Goal: Task Accomplishment & Management: Complete application form

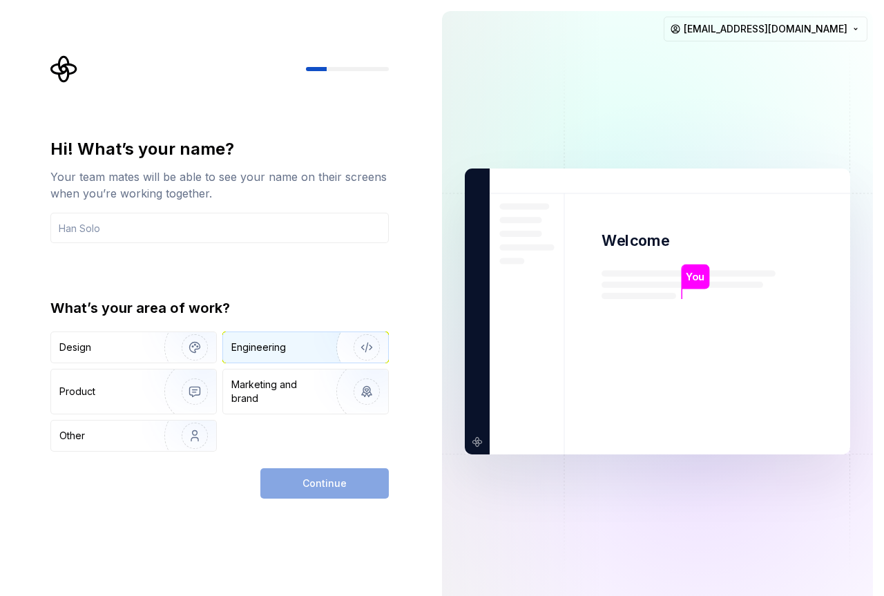
click at [238, 351] on div "Engineering" at bounding box center [258, 347] width 55 height 14
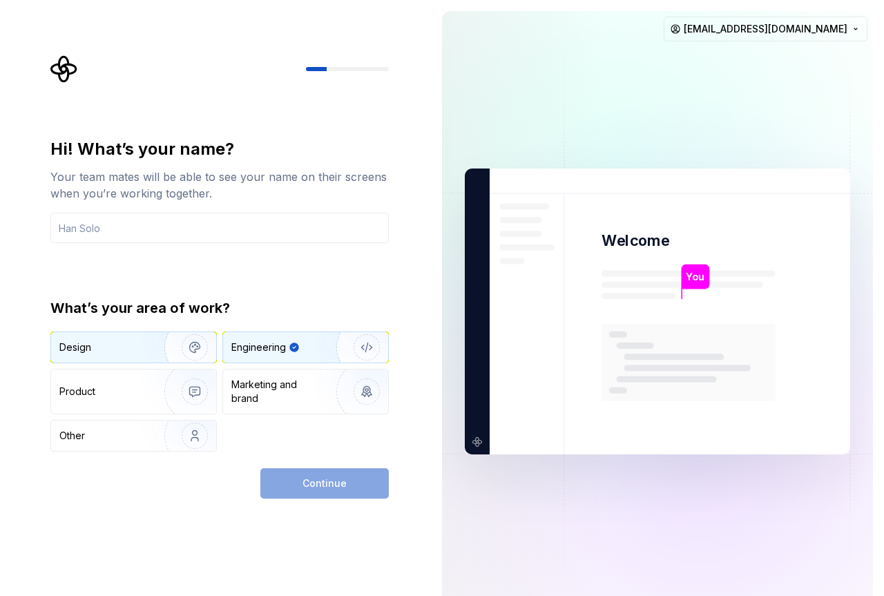
click at [148, 347] on img "button" at bounding box center [186, 347] width 88 height 93
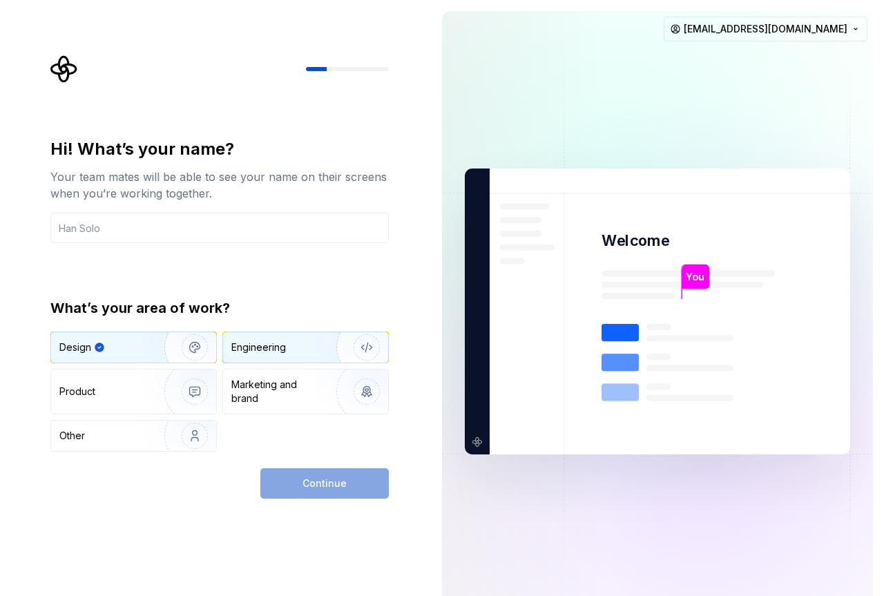
click at [249, 347] on div "Engineering" at bounding box center [258, 347] width 55 height 14
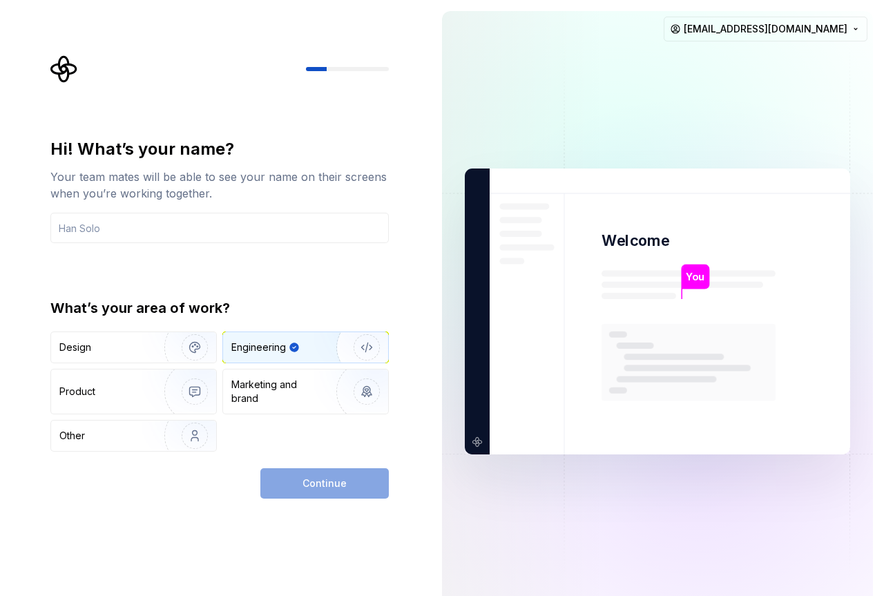
click at [316, 480] on div "Continue" at bounding box center [324, 483] width 128 height 30
click at [329, 490] on div "Continue" at bounding box center [324, 483] width 128 height 30
click at [151, 226] on input "text" at bounding box center [219, 228] width 338 height 30
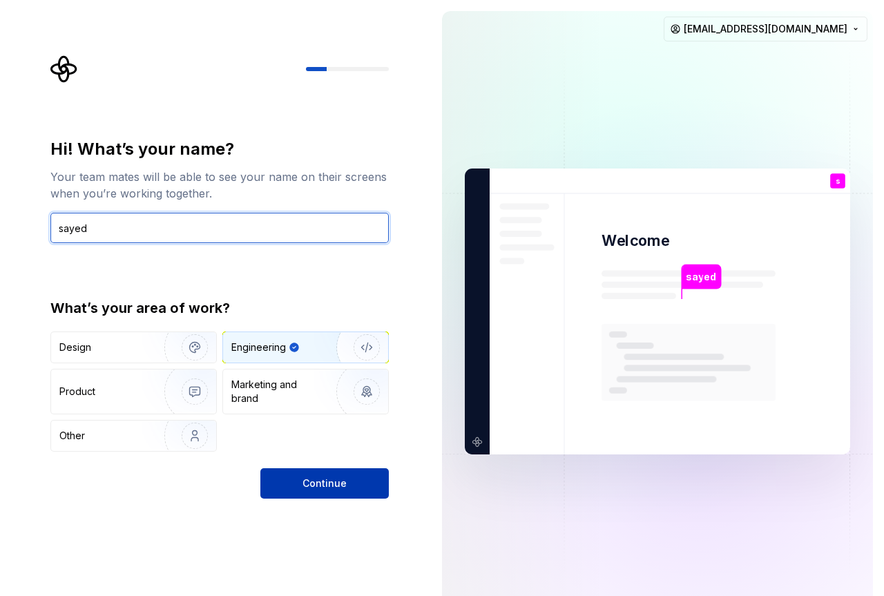
type input "sayed"
click at [340, 485] on span "Continue" at bounding box center [324, 483] width 44 height 14
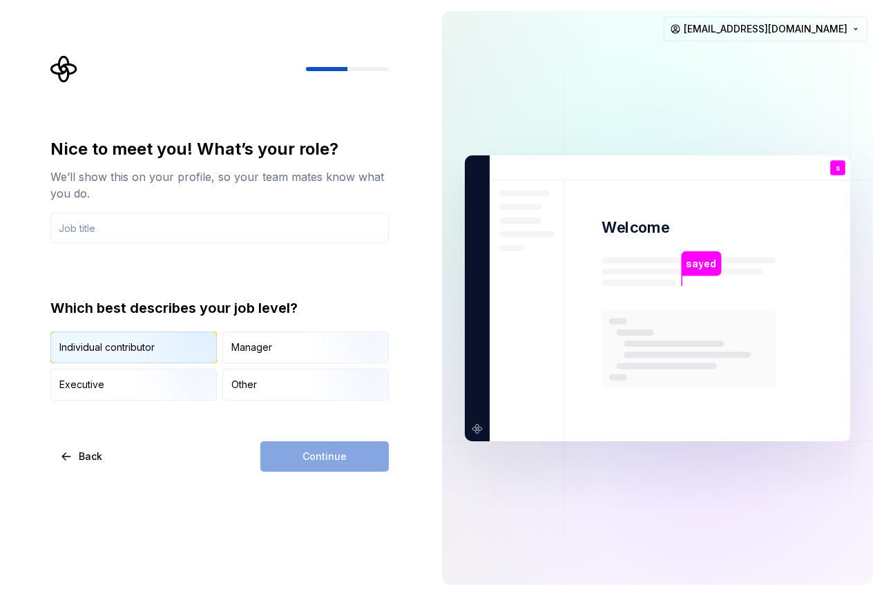
click at [203, 345] on img "button" at bounding box center [183, 364] width 88 height 93
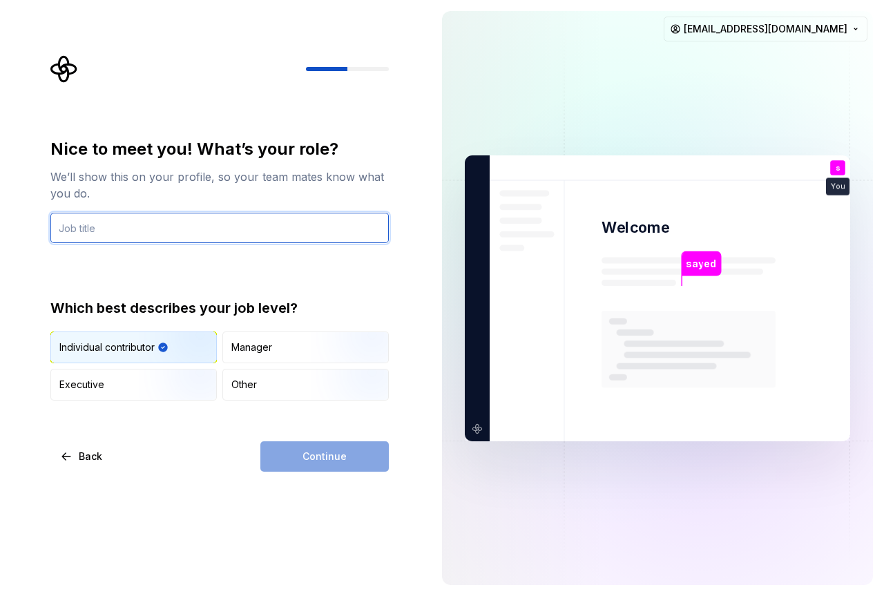
click at [120, 223] on input "text" at bounding box center [219, 228] width 338 height 30
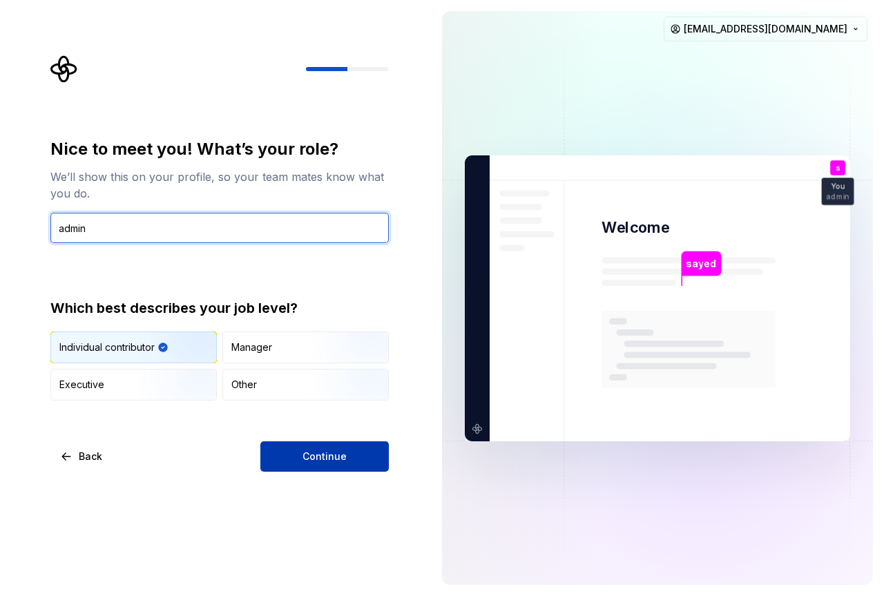
type input "admin"
click at [322, 457] on span "Continue" at bounding box center [324, 456] width 44 height 14
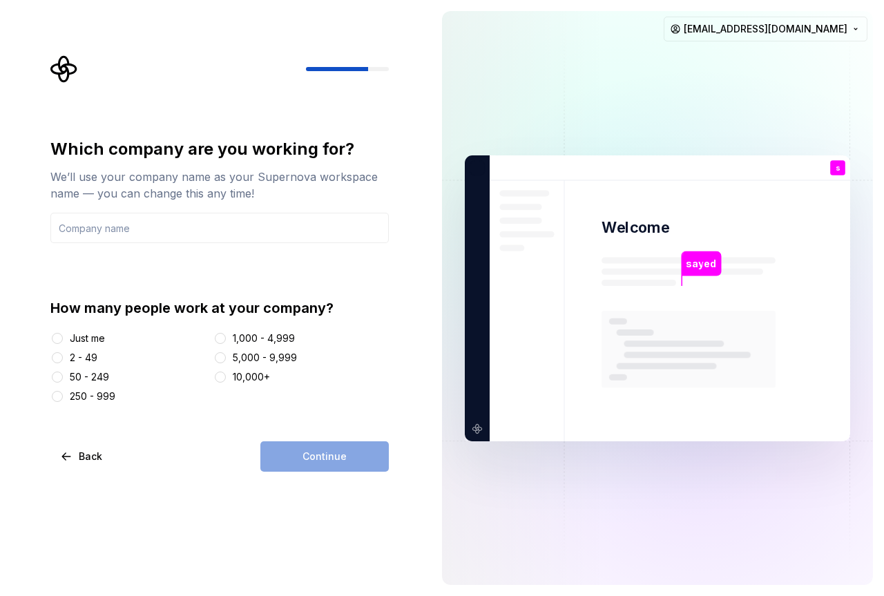
click at [65, 342] on div "Just me" at bounding box center [128, 338] width 157 height 14
click at [60, 338] on button "Just me" at bounding box center [57, 338] width 11 height 11
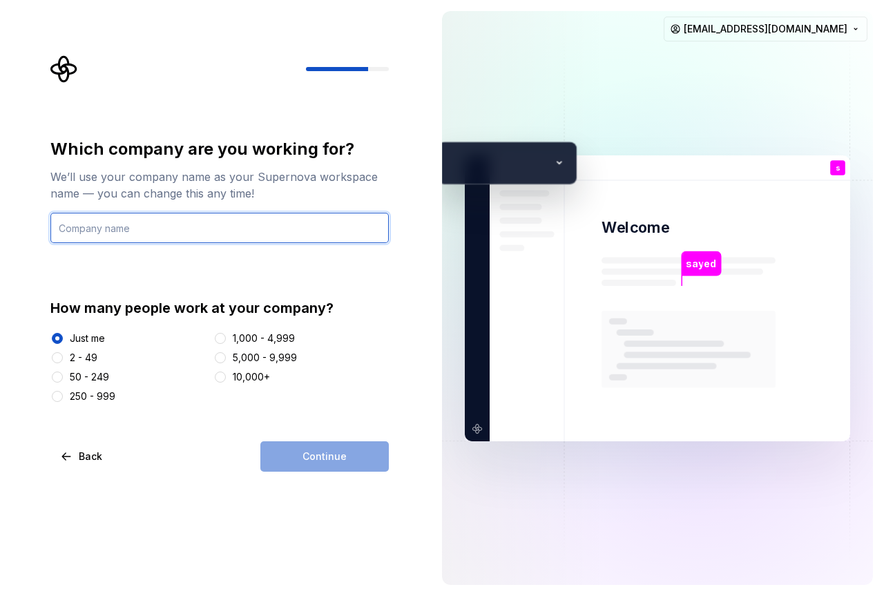
click at [110, 233] on input "text" at bounding box center [219, 228] width 338 height 30
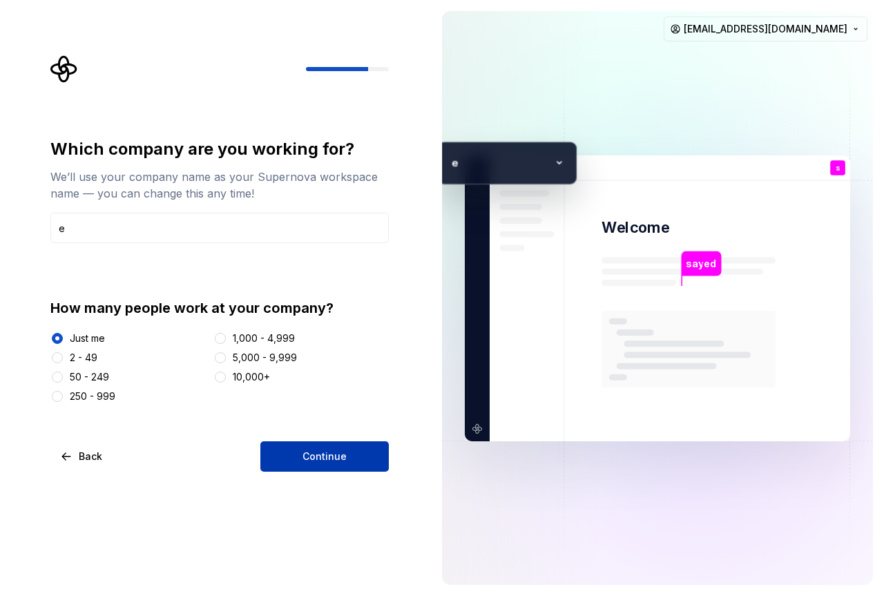
click at [320, 450] on span "Continue" at bounding box center [324, 456] width 44 height 14
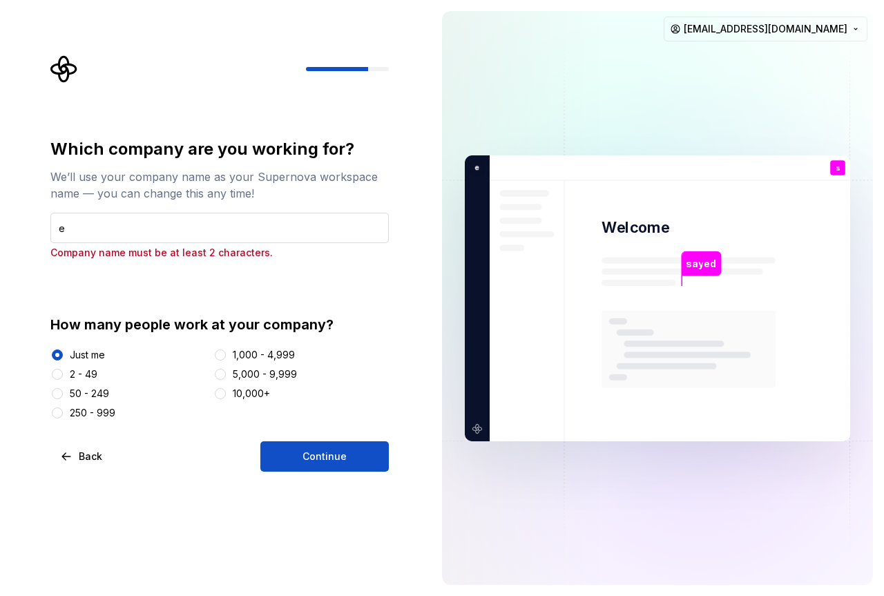
click at [226, 229] on input "e" at bounding box center [219, 228] width 338 height 30
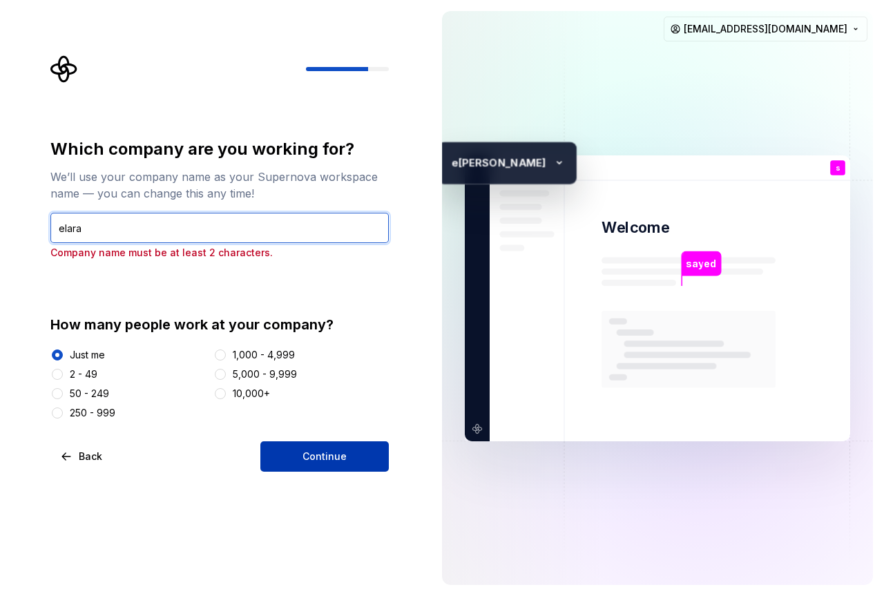
type input "elara"
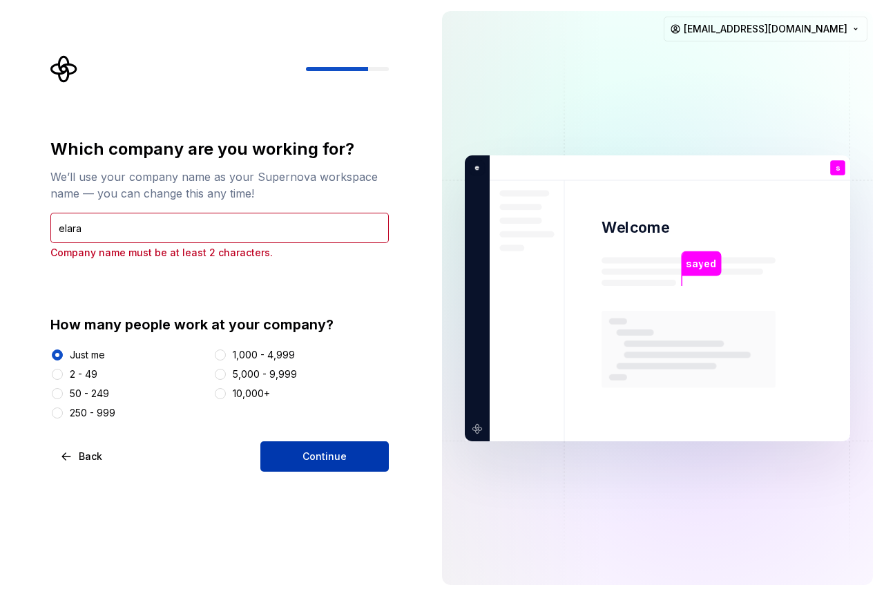
click at [357, 460] on button "Continue" at bounding box center [324, 456] width 128 height 30
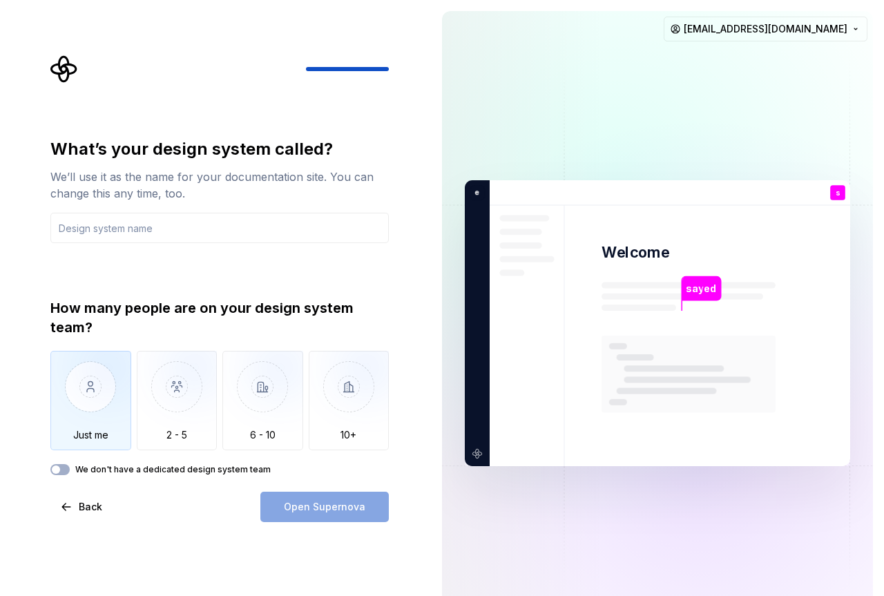
click at [92, 380] on img "button" at bounding box center [90, 397] width 81 height 93
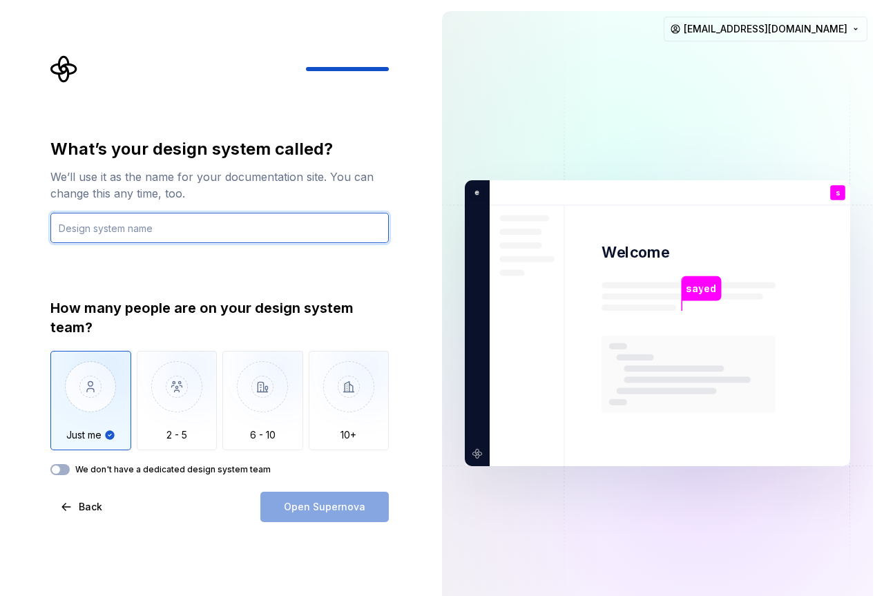
click at [108, 227] on input "text" at bounding box center [219, 228] width 338 height 30
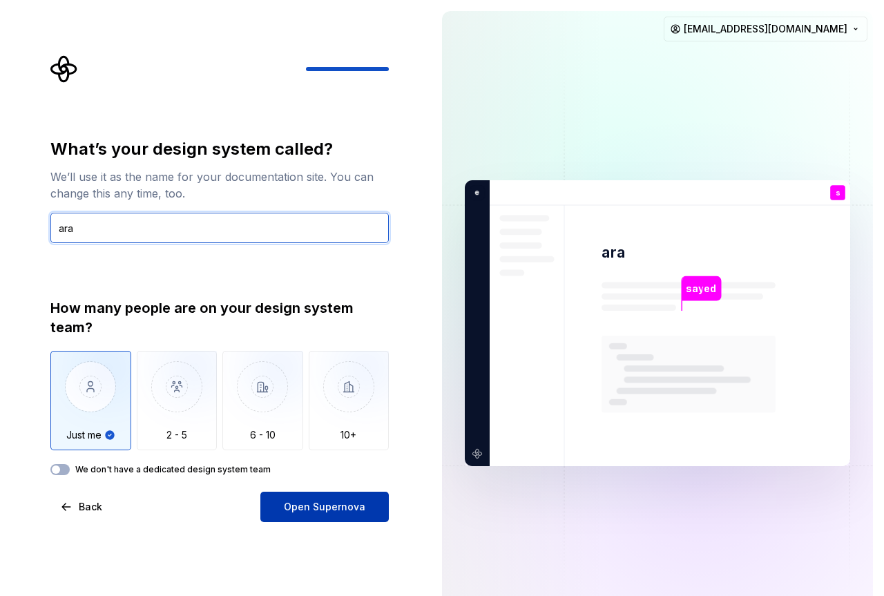
type input "ara"
click at [327, 514] on button "Open Supernova" at bounding box center [324, 507] width 128 height 30
